Goal: Communication & Community: Answer question/provide support

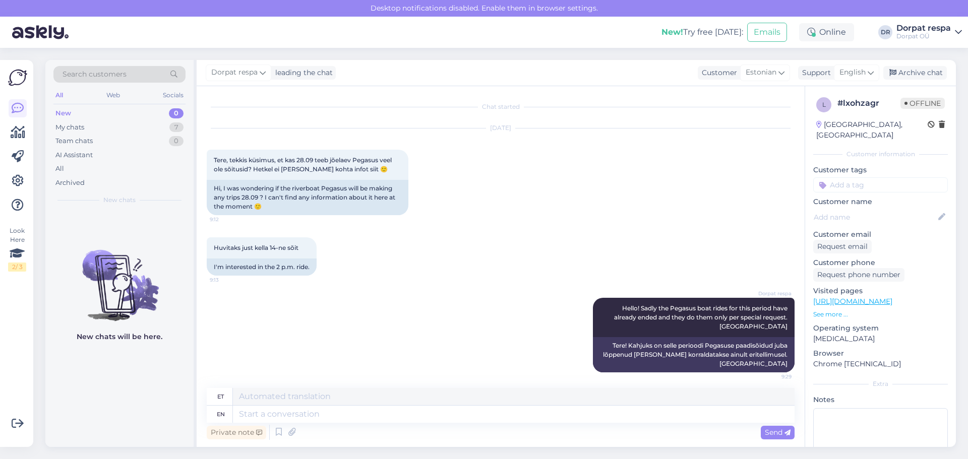
scroll to position [5, 0]
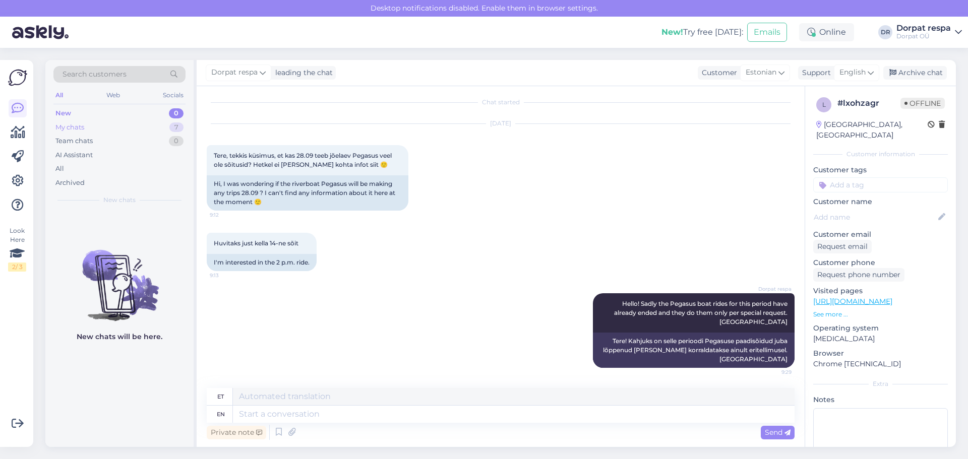
click at [72, 127] on div "My chats" at bounding box center [69, 128] width 29 height 10
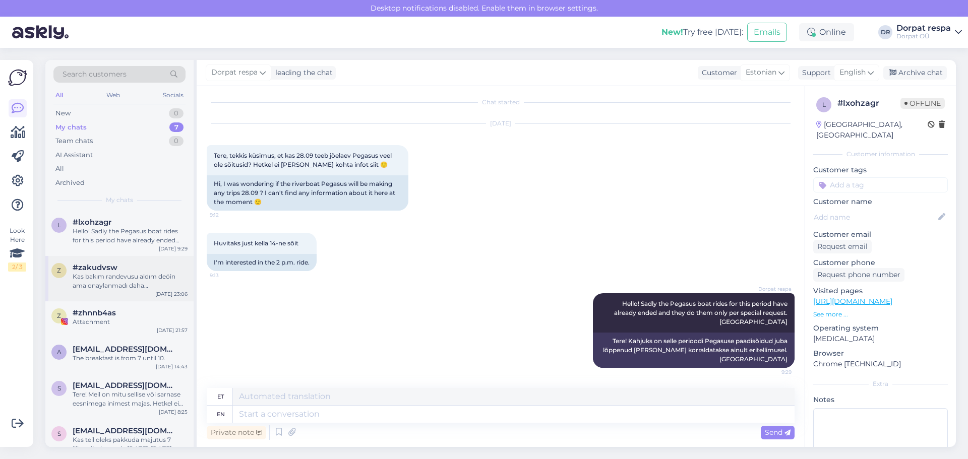
click at [105, 284] on div "Kas bakım randevusu aldım deöin ama onaylanmadı daha napıcamciptal olmadı icin" at bounding box center [130, 281] width 115 height 18
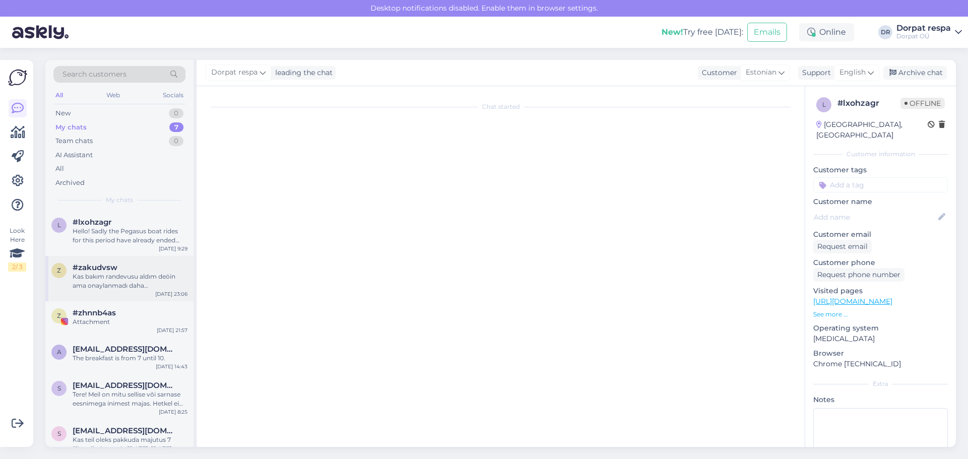
scroll to position [0, 0]
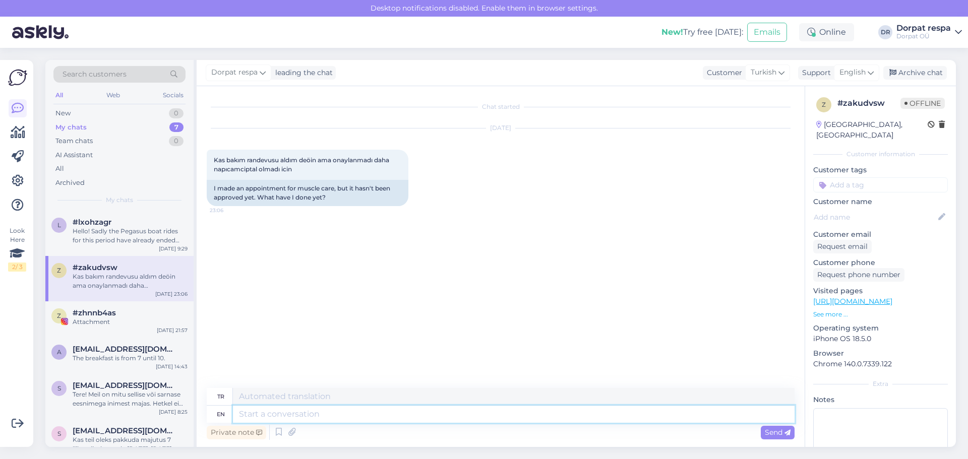
click at [263, 417] on textarea at bounding box center [514, 414] width 562 height 17
paste textarea "Please specify"
type textarea "Please specify"
type textarea "Lütfen belirtin"
click at [311, 419] on textarea "Please specify" at bounding box center [514, 414] width 562 height 17
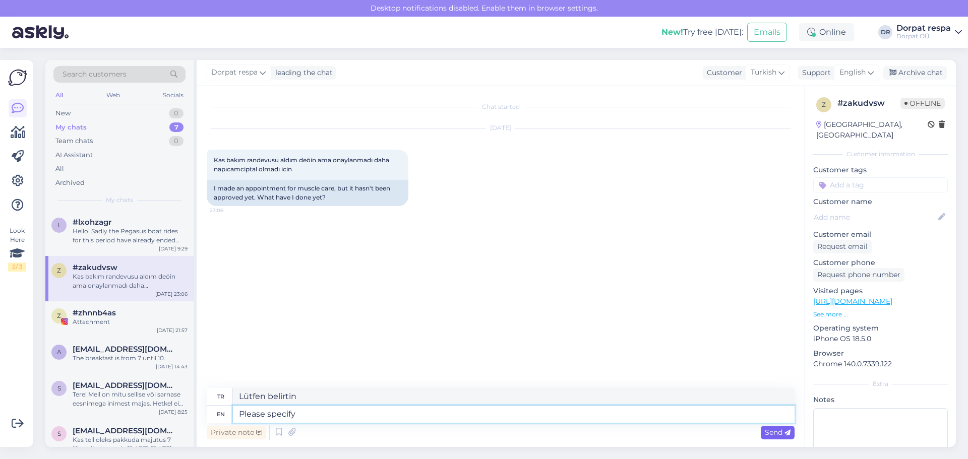
type textarea "Please specify"
click at [774, 433] on span "Send" at bounding box center [778, 432] width 26 height 9
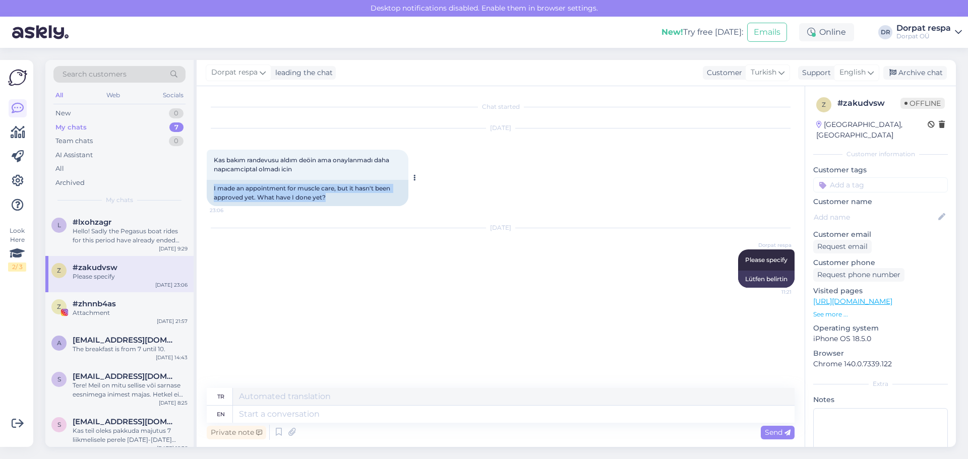
drag, startPoint x: 211, startPoint y: 186, endPoint x: 337, endPoint y: 200, distance: 126.9
click at [337, 200] on div "I made an appointment for muscle care, but it hasn't been approved yet. What ha…" at bounding box center [308, 193] width 202 height 26
copy div "I made an appointment for muscle care, but it hasn't been approved yet. What ha…"
click at [252, 415] on textarea at bounding box center [514, 414] width 562 height 17
paste textarea "Where did you book?"
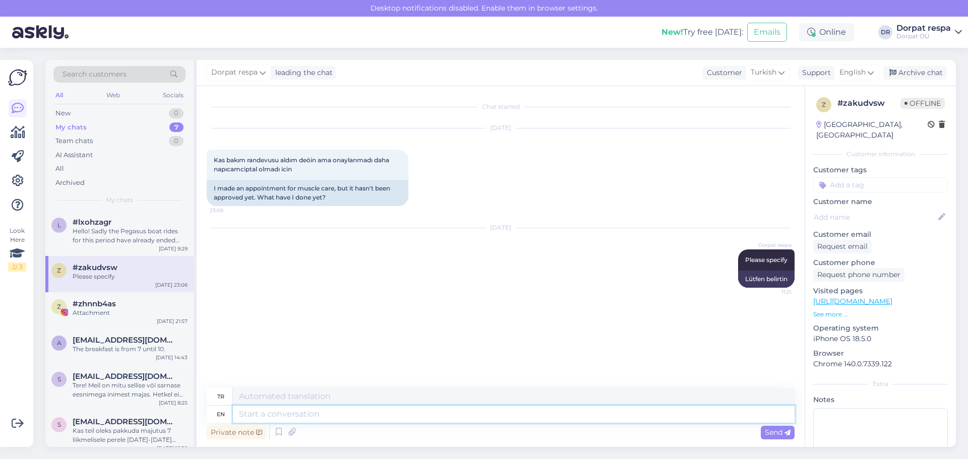
type textarea "Where did you book?"
type textarea "Nereden rezervasyon yaptırdınız?"
type textarea "Where did you book?"
click at [777, 434] on span "Send" at bounding box center [778, 432] width 26 height 9
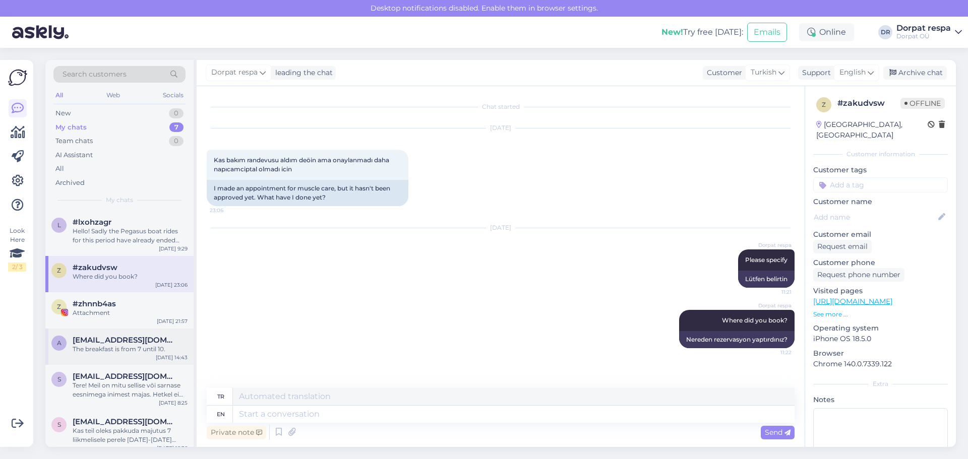
click at [111, 350] on div "The breakfast is from 7 until 10." at bounding box center [130, 349] width 115 height 9
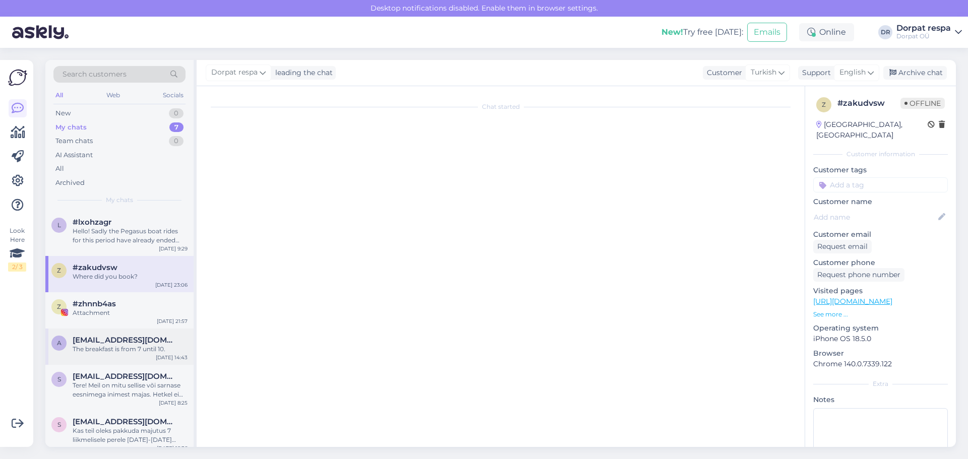
scroll to position [20, 0]
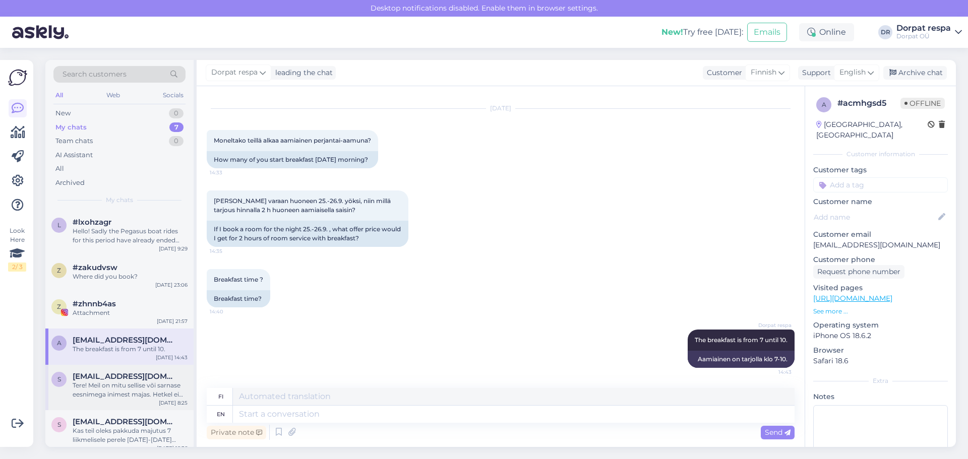
click at [110, 389] on div "Tere! Meil on mitu sellise või sarnase eesnimega inimest majas. Hetkel ei tuvas…" at bounding box center [130, 390] width 115 height 18
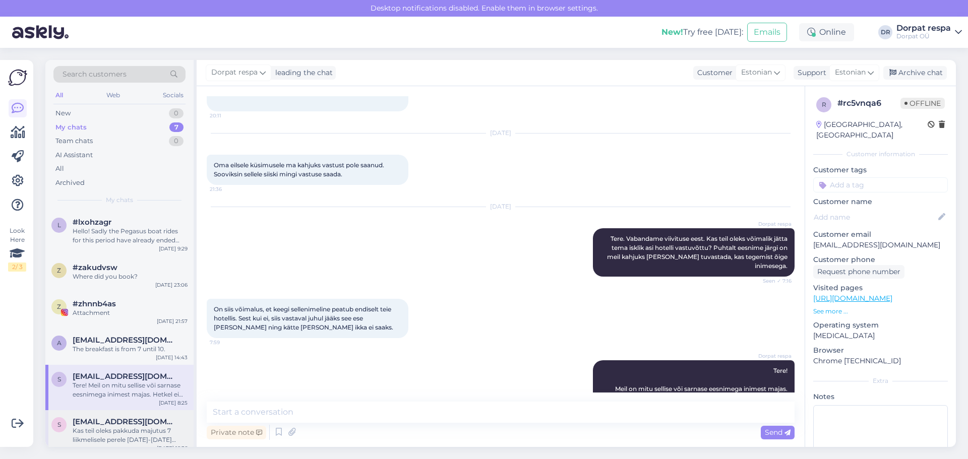
click at [114, 430] on div "Kas teil oleks pakkuda majutus 7 liikmelisele perele [DATE]-[DATE] ,meid on kak…" at bounding box center [130, 436] width 115 height 18
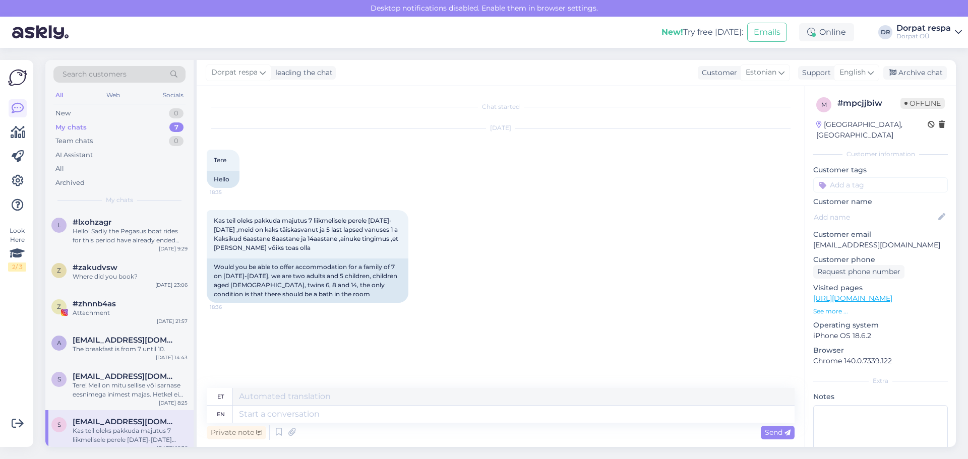
click at [406, 345] on div "Chat started [DATE] Tere 18:35 Hello Kas teil oleks pakkuda majutus 7 liikmelis…" at bounding box center [505, 237] width 597 height 283
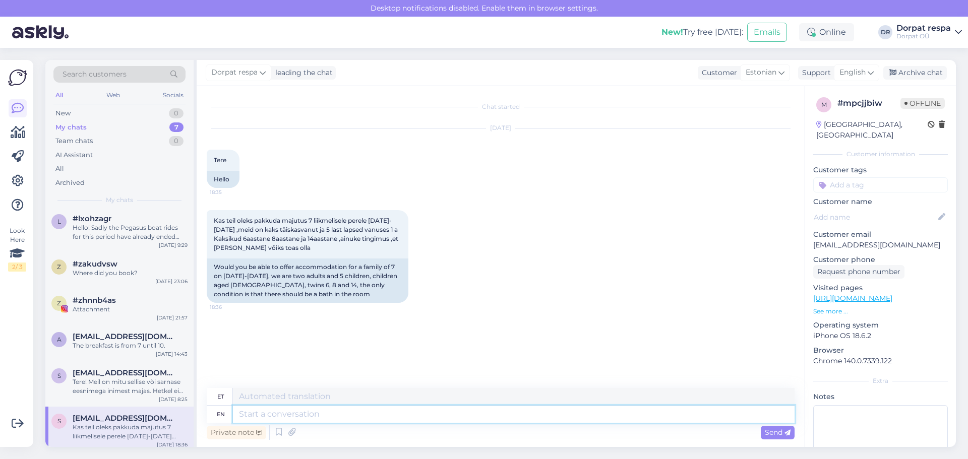
click at [275, 419] on textarea at bounding box center [514, 414] width 562 height 17
click at [257, 402] on textarea at bounding box center [514, 396] width 562 height 17
type textarea "`"
type textarea "Tere"
click at [780, 432] on span "Send" at bounding box center [778, 432] width 26 height 9
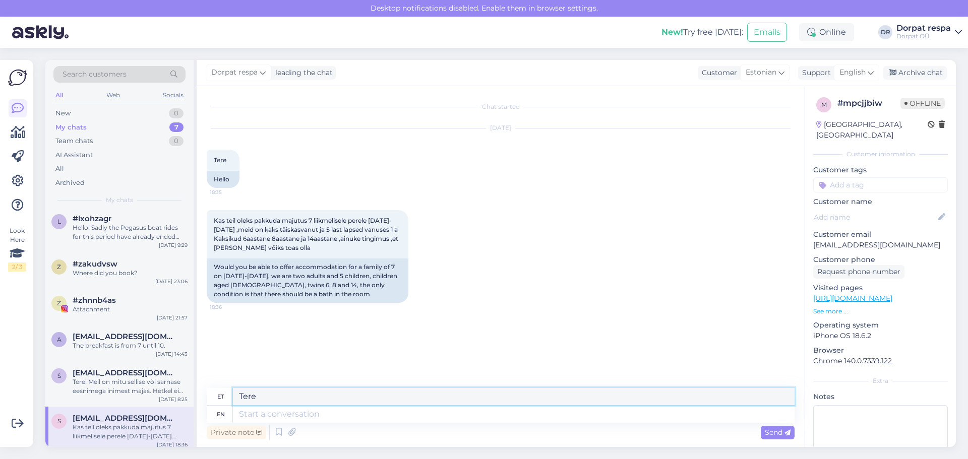
drag, startPoint x: 264, startPoint y: 398, endPoint x: 209, endPoint y: 388, distance: 56.4
click at [209, 388] on div "et Tere" at bounding box center [501, 397] width 588 height 18
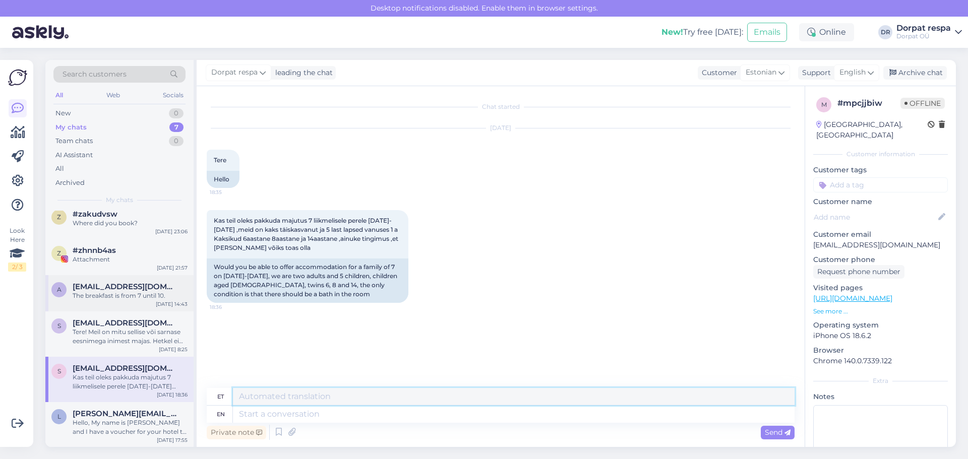
scroll to position [54, 0]
click at [102, 426] on div "Hello, My name is [PERSON_NAME] and I have a voucher for your hotel to be stayi…" at bounding box center [130, 427] width 115 height 18
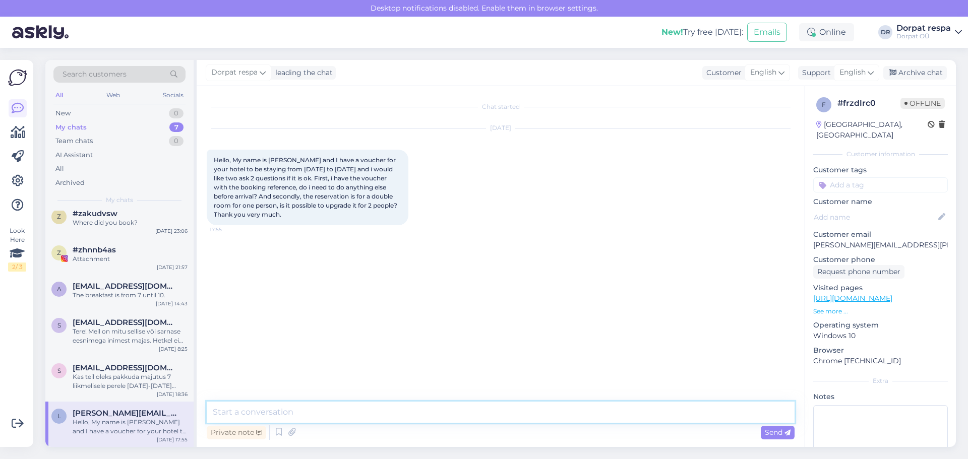
click at [260, 413] on textarea at bounding box center [501, 412] width 588 height 21
click at [630, 172] on div "[DATE] Hello, My name is [PERSON_NAME] and I have a voucher for your hotel to b…" at bounding box center [501, 176] width 588 height 119
drag, startPoint x: 326, startPoint y: 160, endPoint x: 296, endPoint y: 161, distance: 30.8
click at [296, 161] on span "Hello, My name is [PERSON_NAME] and I have a voucher for your hotel to be stayi…" at bounding box center [306, 187] width 184 height 62
copy span "[PERSON_NAME]"
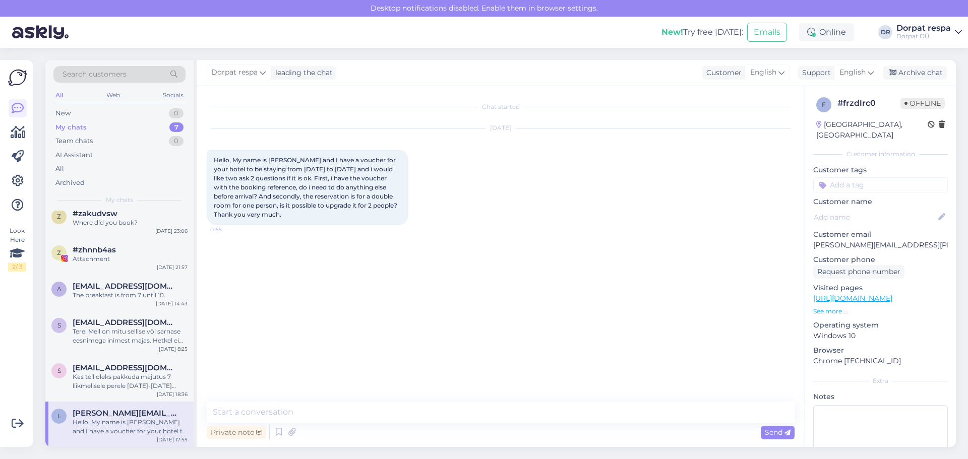
click at [533, 333] on div "Chat started [DATE] Hello, My name is [PERSON_NAME] and I have a voucher for yo…" at bounding box center [505, 244] width 597 height 297
click at [338, 413] on textarea at bounding box center [501, 412] width 588 height 21
click at [222, 414] on textarea at bounding box center [501, 412] width 588 height 21
drag, startPoint x: 222, startPoint y: 414, endPoint x: 388, endPoint y: 410, distance: 166.0
click at [389, 410] on textarea at bounding box center [501, 412] width 588 height 21
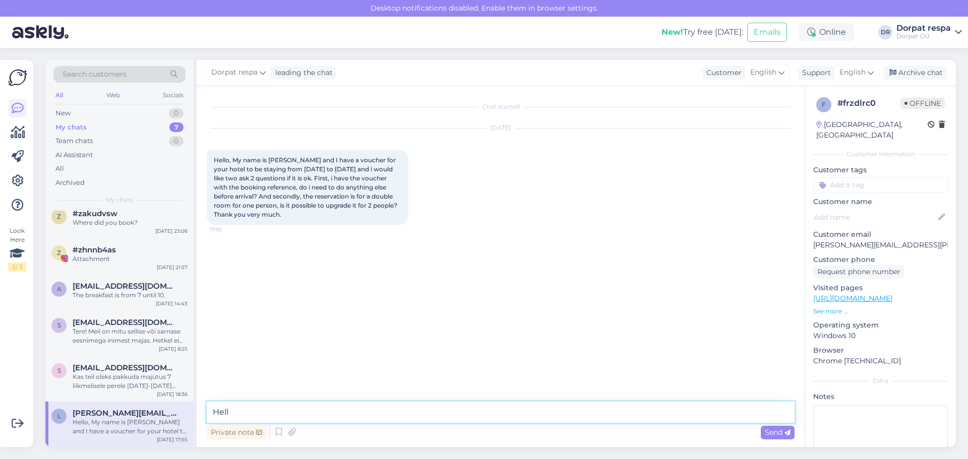
type textarea "Hello"
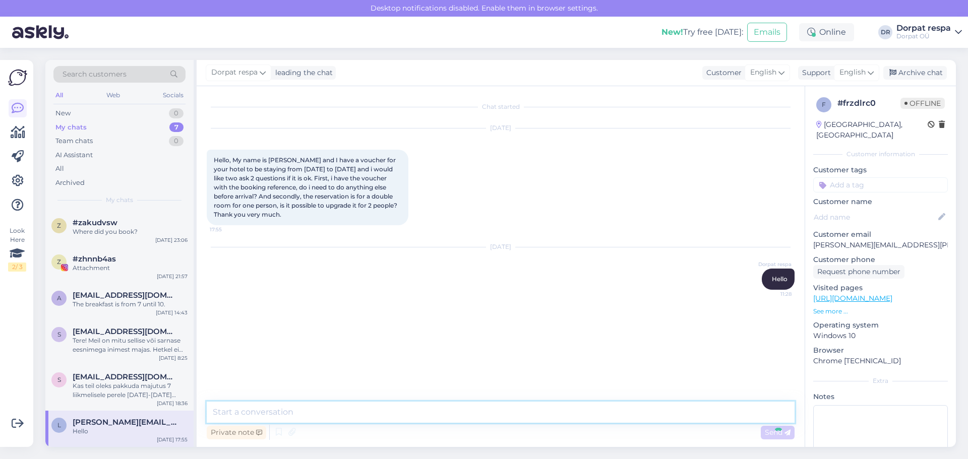
scroll to position [45, 0]
click at [224, 414] on textarea at bounding box center [501, 412] width 588 height 21
paste textarea "It would be a great help if you could send me your booking number."
click at [393, 413] on textarea "It would be a great help if you could send me your booking number." at bounding box center [501, 412] width 588 height 21
type textarea "It would be a great help if you could send us your booking number."
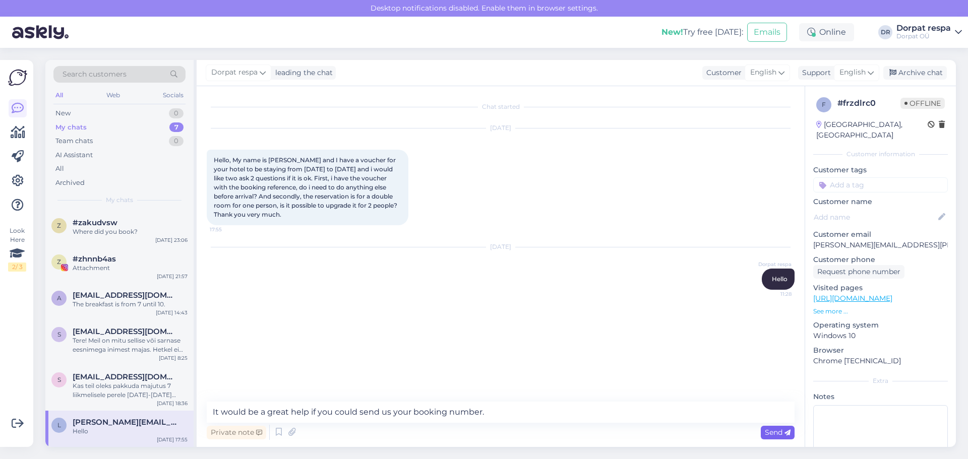
click at [771, 432] on span "Send" at bounding box center [778, 432] width 26 height 9
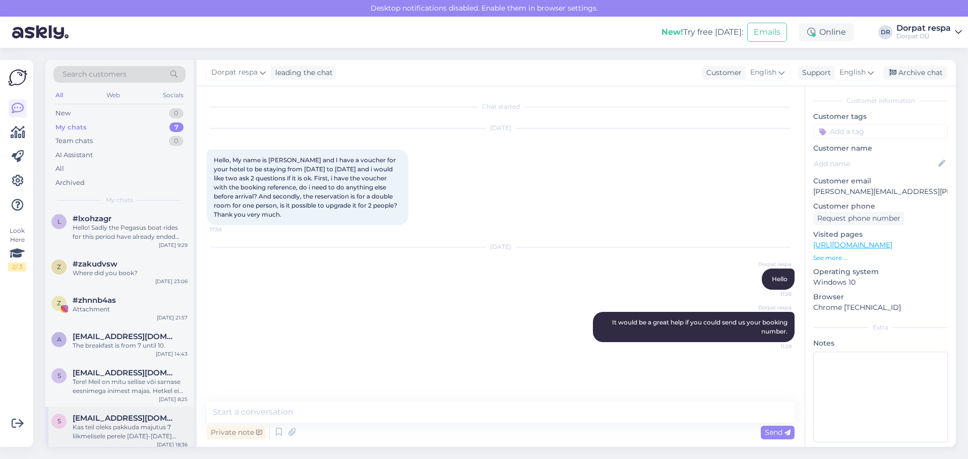
scroll to position [54, 0]
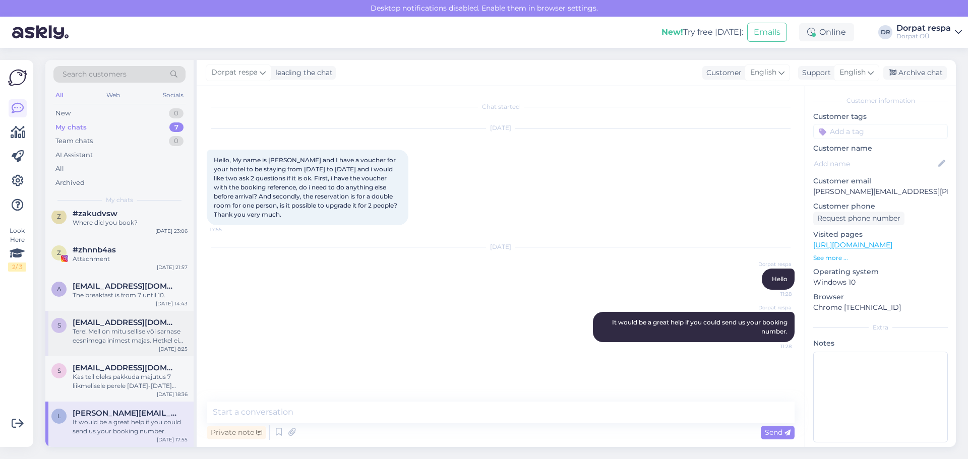
click at [120, 333] on div "Tere! Meil on mitu sellise või sarnase eesnimega inimest majas. Hetkel ei tuvas…" at bounding box center [130, 336] width 115 height 18
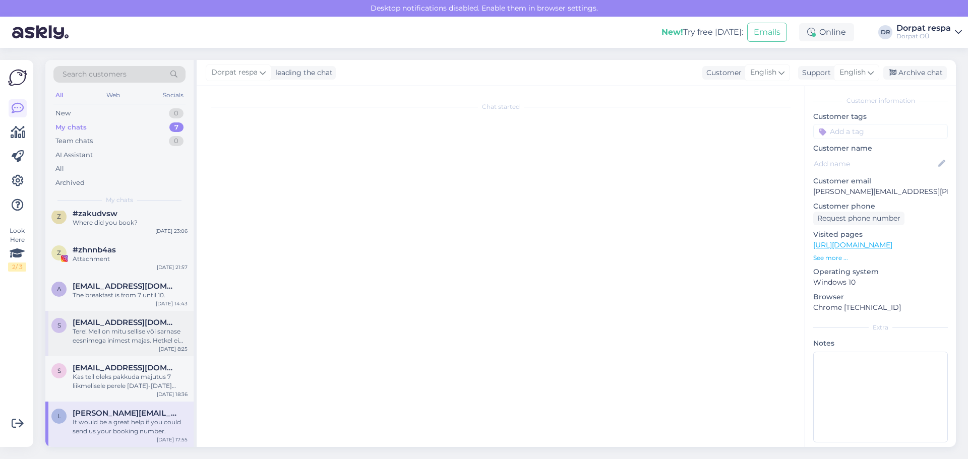
scroll to position [150, 0]
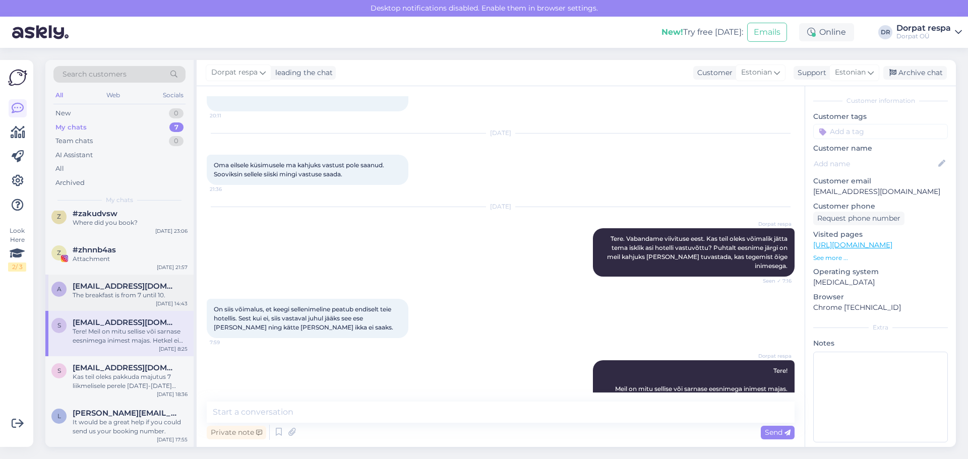
click at [108, 297] on div "The breakfast is from 7 until 10." at bounding box center [130, 295] width 115 height 9
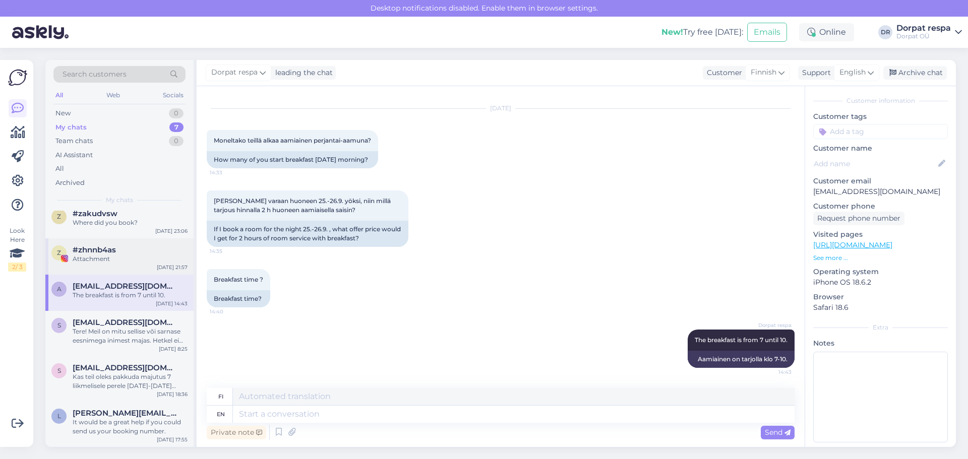
click at [100, 260] on div "Attachment" at bounding box center [130, 259] width 115 height 9
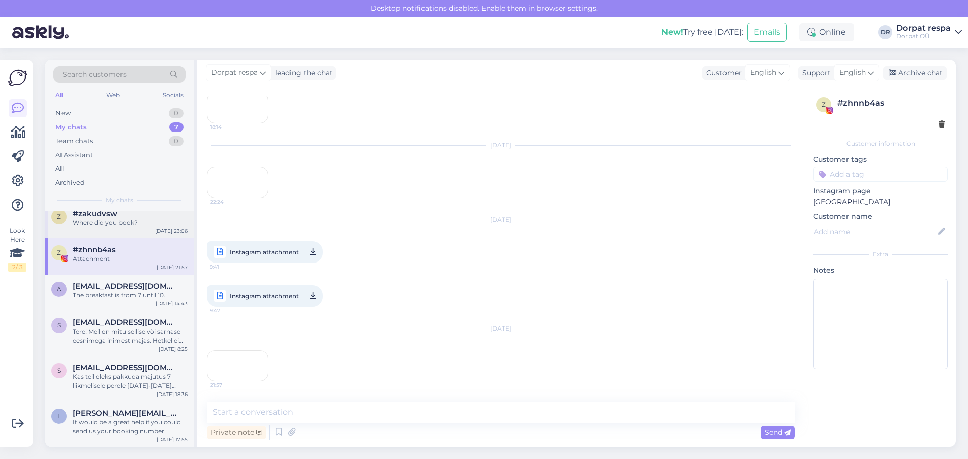
click at [96, 220] on div "Where did you book?" at bounding box center [130, 222] width 115 height 9
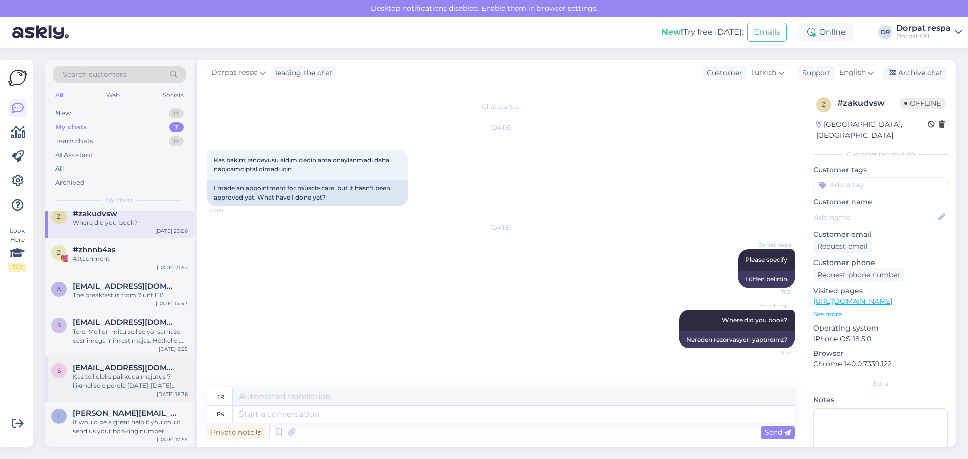
click at [117, 389] on div "Kas teil oleks pakkuda majutus 7 liikmelisele perele [DATE]-[DATE] ,meid on kak…" at bounding box center [130, 382] width 115 height 18
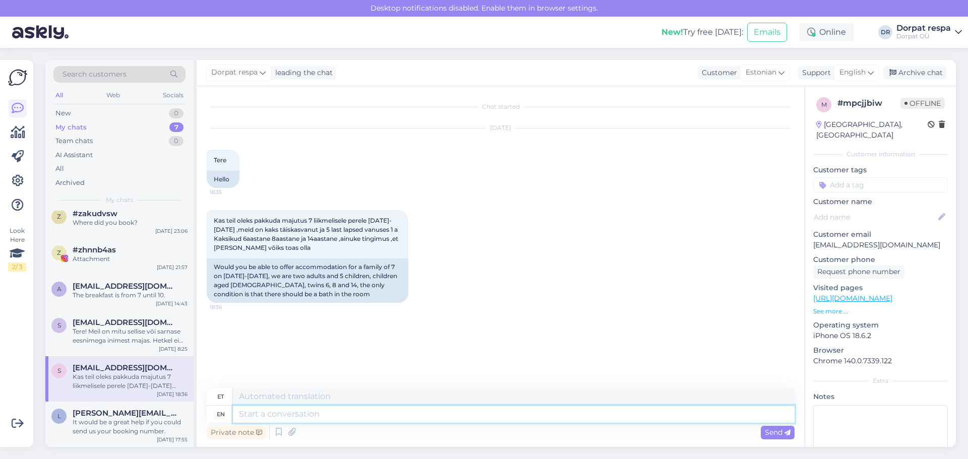
click at [245, 421] on textarea at bounding box center [514, 414] width 562 height 17
type textarea "Hel"
type textarea "Ta"
type textarea "Hello"
type textarea "Tere"
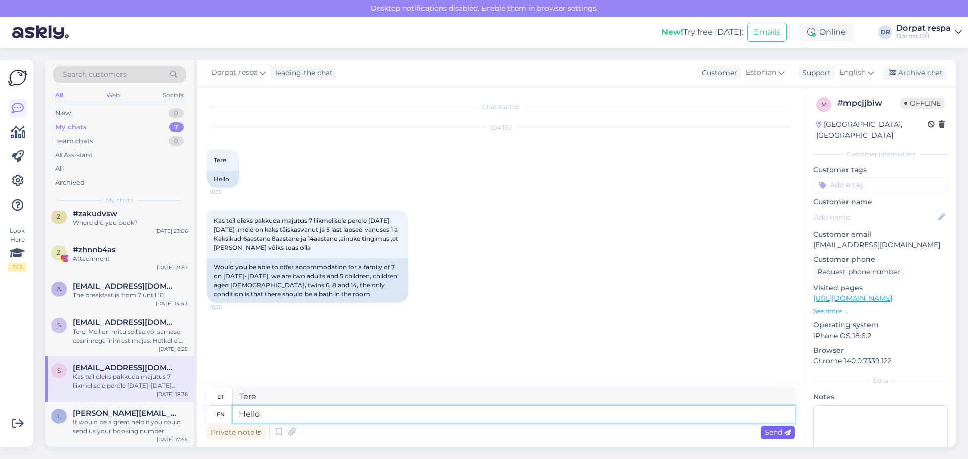
type textarea "Hello"
click at [781, 436] on span "Send" at bounding box center [778, 432] width 26 height 9
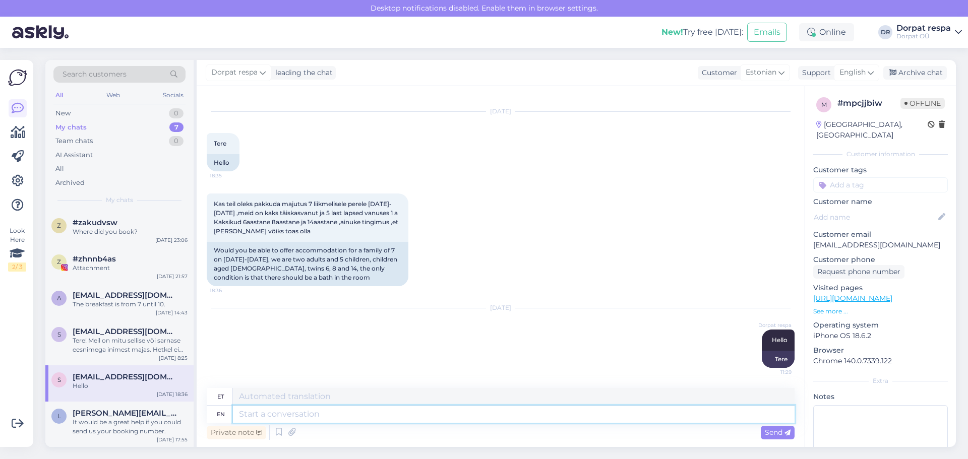
click at [266, 415] on textarea at bounding box center [514, 414] width 562 height 17
